Goal: Obtain resource: Obtain resource

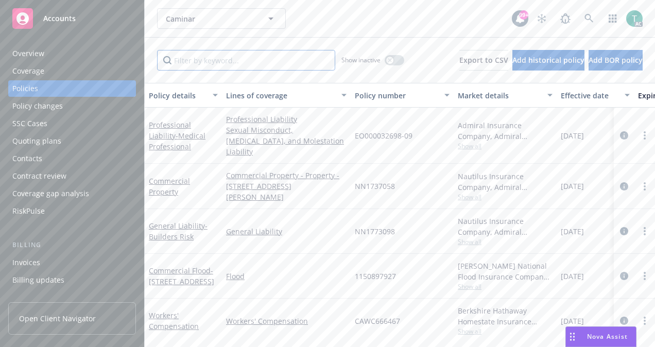
click at [219, 59] on input "Filter by keyword..." at bounding box center [246, 60] width 178 height 21
paste input "RVA1066888 00"
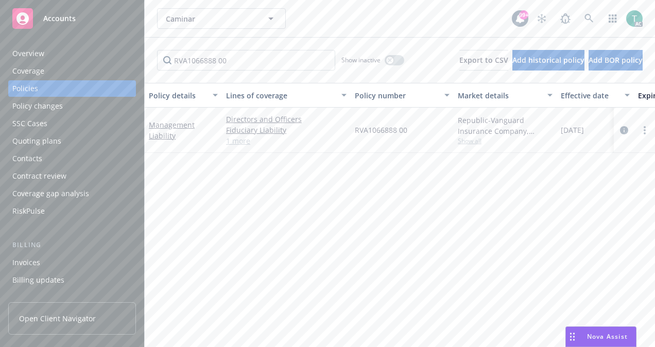
click at [231, 143] on link "1 more" at bounding box center [286, 140] width 121 height 11
click at [254, 63] on input "RVA1066888 00" at bounding box center [246, 60] width 178 height 21
drag, startPoint x: 250, startPoint y: 85, endPoint x: 230, endPoint y: 76, distance: 21.9
click at [230, 76] on div "RVA1066888 Show inactive Export to CSV Add historical policy Add BOR policy Pol…" at bounding box center [400, 193] width 510 height 310
drag, startPoint x: 228, startPoint y: 54, endPoint x: 88, endPoint y: 102, distance: 147.7
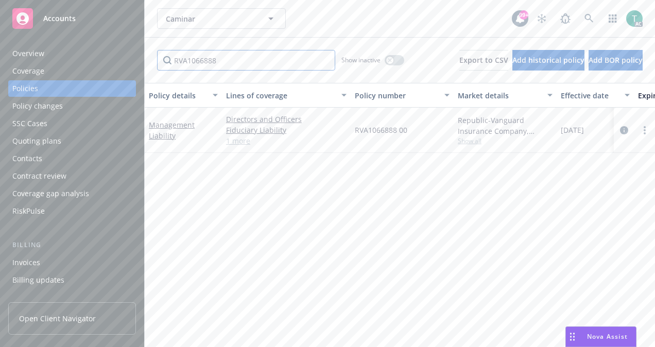
click at [88, 102] on div "Accounts Overview Coverage Policies Policy changes SSC Cases Quoting plans Cont…" at bounding box center [327, 173] width 655 height 347
type input "management"
click at [385, 58] on button "button" at bounding box center [395, 60] width 20 height 10
click at [479, 138] on span "Show all" at bounding box center [505, 140] width 95 height 9
click at [189, 125] on link "Management Liability" at bounding box center [172, 130] width 46 height 21
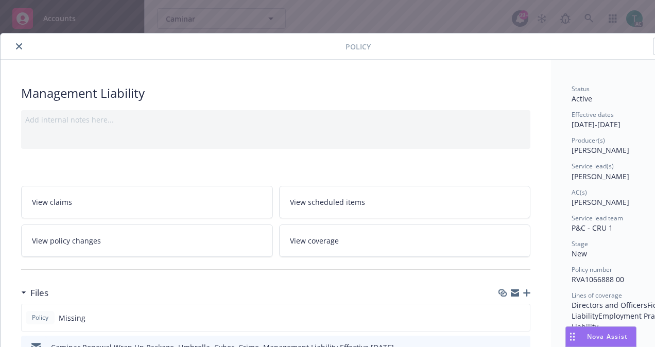
click at [19, 44] on icon "close" at bounding box center [19, 46] width 6 height 6
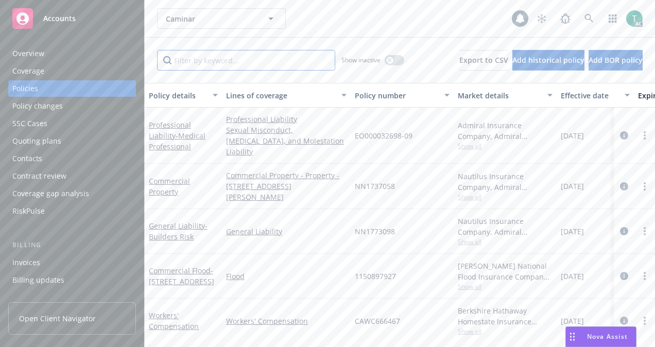
click at [272, 59] on input "Filter by keyword..." at bounding box center [246, 60] width 178 height 21
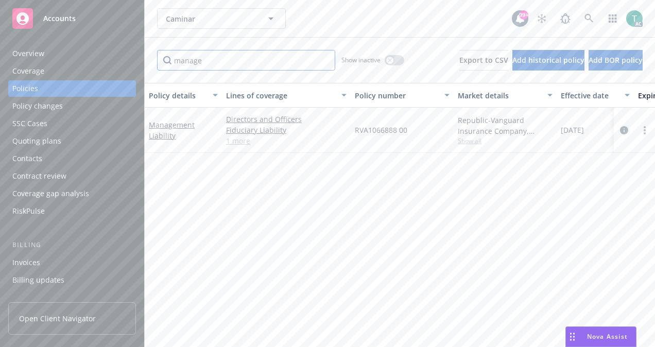
type input "manage"
drag, startPoint x: 272, startPoint y: 63, endPoint x: 83, endPoint y: 93, distance: 191.3
click at [83, 93] on div "Accounts Overview Coverage Policies Policy changes SSC Cases Quoting plans Cont…" at bounding box center [327, 173] width 655 height 347
type input "DIRECTORS"
click at [385, 56] on button "button" at bounding box center [395, 60] width 20 height 10
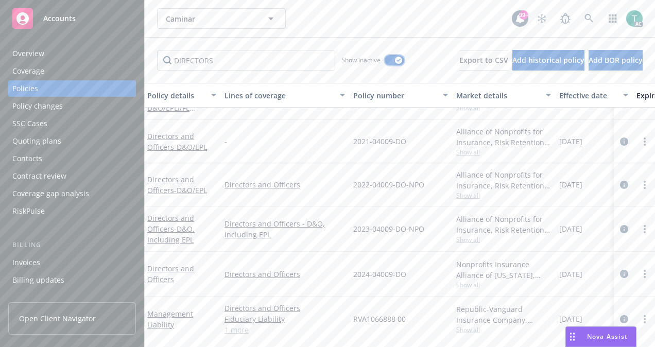
scroll to position [454, 2]
click at [183, 261] on link "Directors and Officers" at bounding box center [170, 271] width 47 height 21
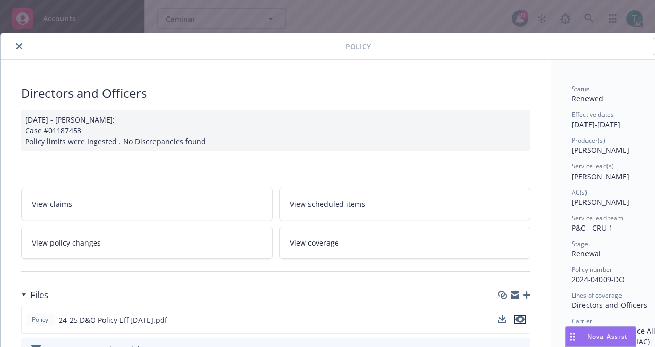
click at [525, 316] on icon "preview file" at bounding box center [520, 319] width 9 height 7
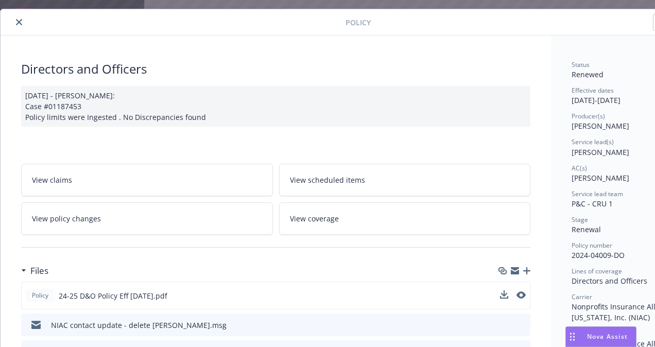
scroll to position [12, 0]
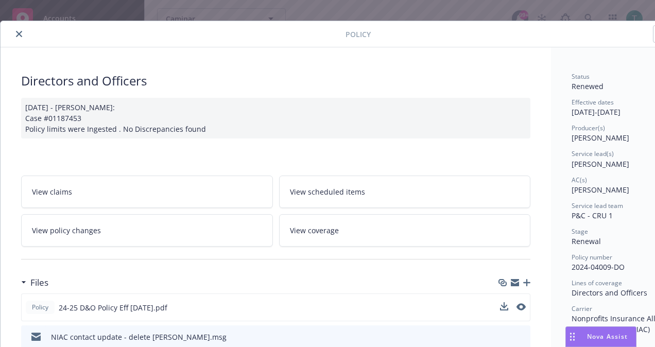
click at [20, 36] on icon "close" at bounding box center [19, 34] width 6 height 6
click at [21, 32] on link "Accounts" at bounding box center [72, 18] width 128 height 29
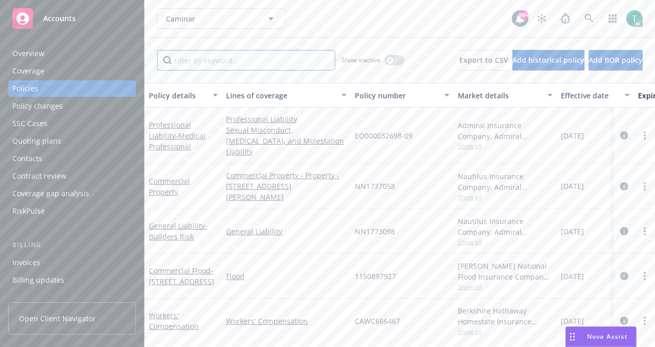
click at [237, 58] on input "Filter by keyword..." at bounding box center [246, 60] width 178 height 21
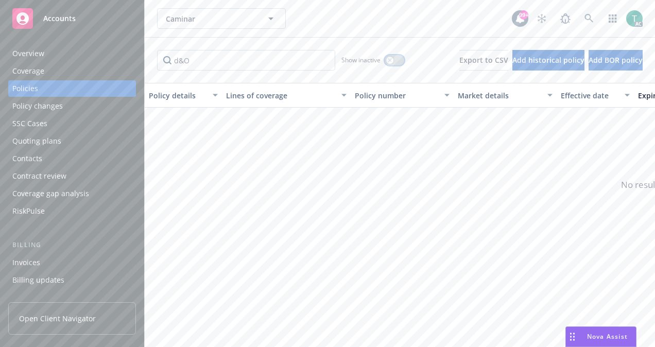
click at [385, 59] on button "button" at bounding box center [395, 60] width 20 height 10
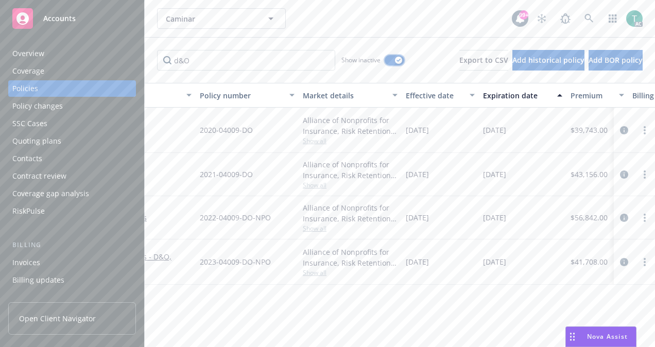
scroll to position [0, 160]
click at [261, 63] on input "d&O" at bounding box center [246, 60] width 178 height 21
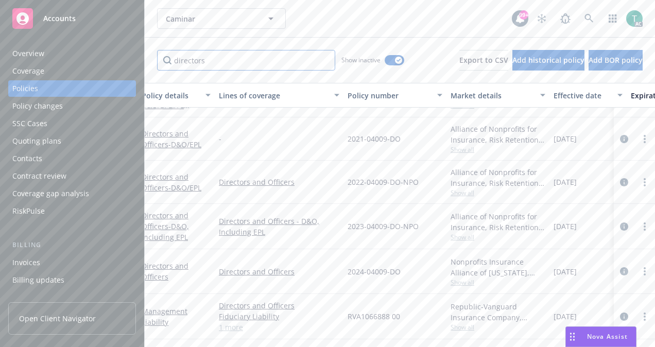
scroll to position [454, 0]
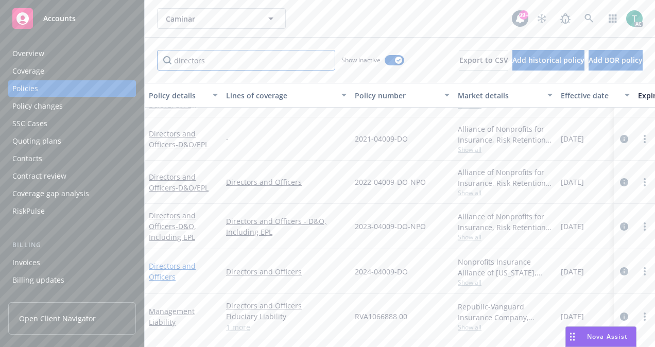
type input "directors"
click at [190, 261] on link "Directors and Officers" at bounding box center [172, 271] width 47 height 21
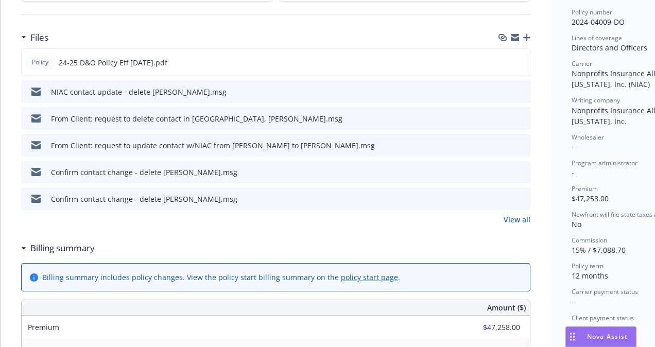
scroll to position [268, 0]
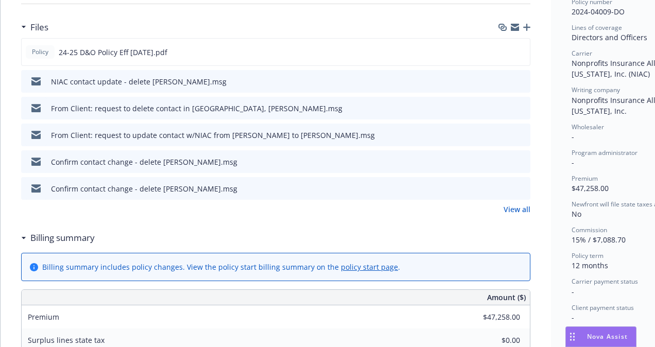
click at [522, 205] on link "View all" at bounding box center [517, 209] width 27 height 11
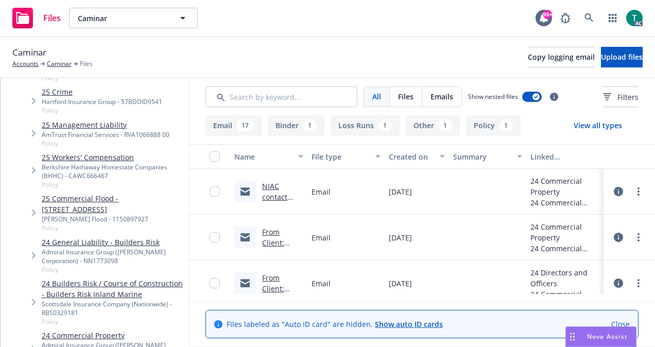
scroll to position [177, 0]
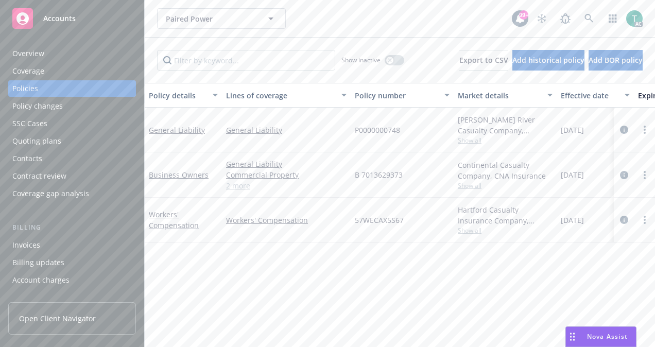
click at [241, 184] on link "2 more" at bounding box center [286, 185] width 121 height 11
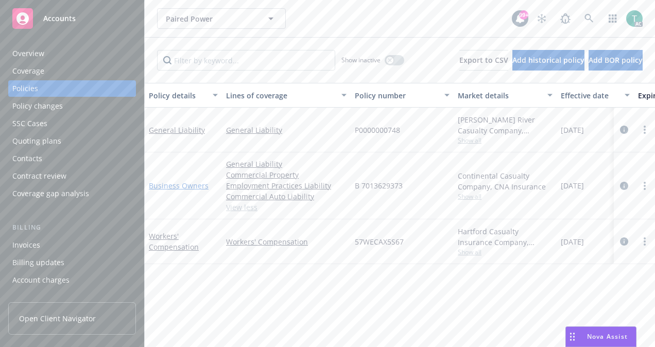
click at [195, 181] on link "Business Owners" at bounding box center [179, 186] width 60 height 10
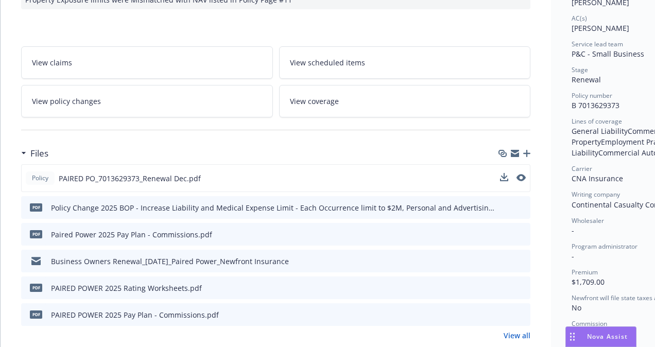
scroll to position [172, 0]
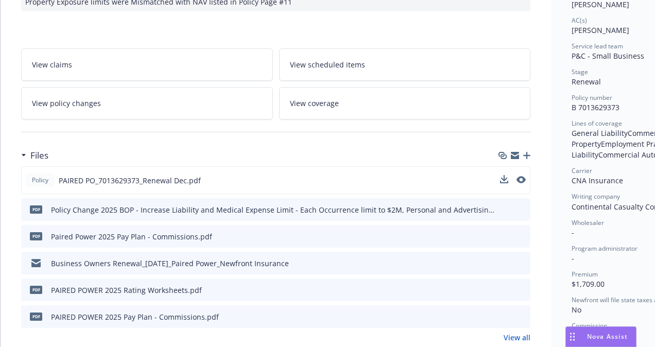
click at [523, 181] on button at bounding box center [521, 180] width 9 height 11
click at [522, 178] on icon "preview file" at bounding box center [520, 179] width 9 height 7
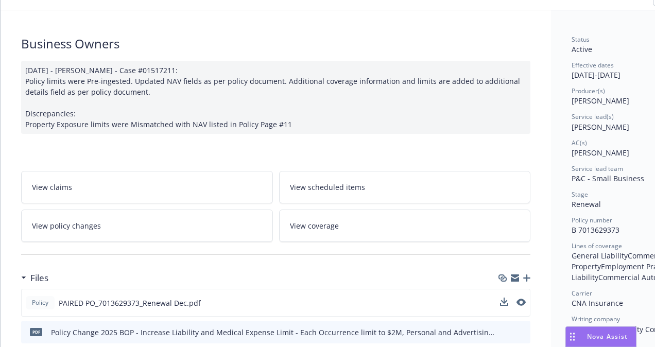
scroll to position [0, 0]
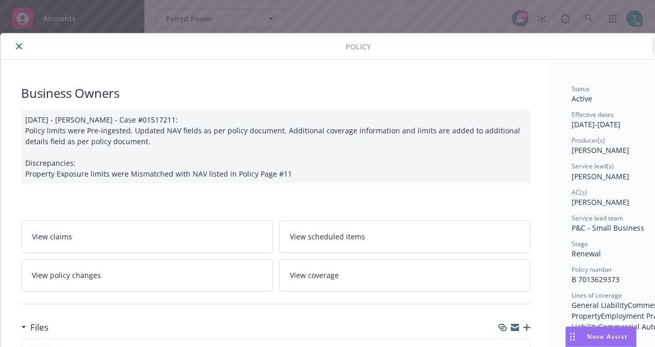
click at [19, 45] on icon "close" at bounding box center [19, 46] width 6 height 6
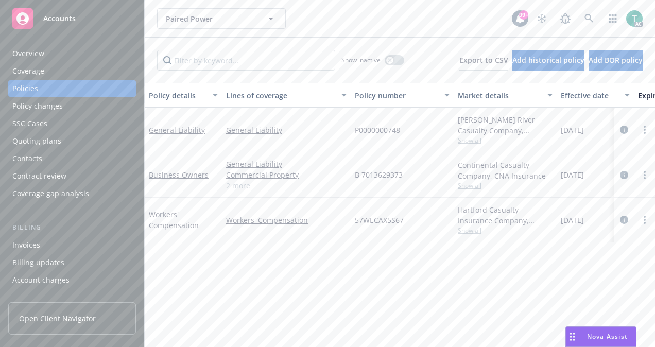
click at [241, 186] on link "2 more" at bounding box center [286, 185] width 121 height 11
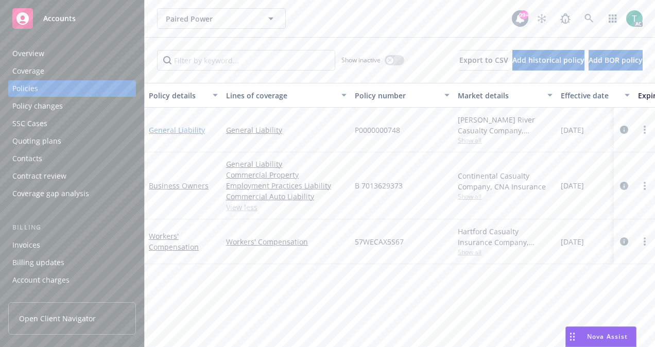
click at [194, 128] on link "General Liability" at bounding box center [177, 130] width 56 height 10
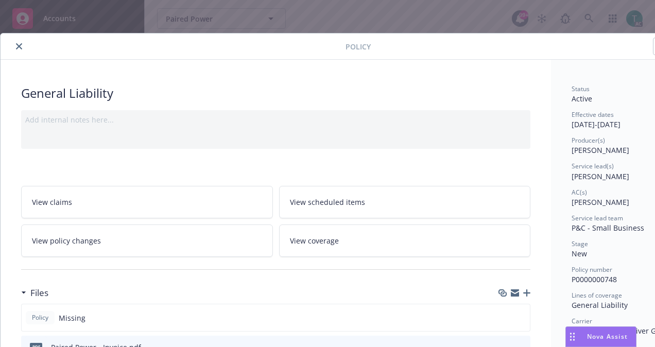
click at [21, 40] on button "close" at bounding box center [19, 46] width 12 height 12
